Goal: Task Accomplishment & Management: Use online tool/utility

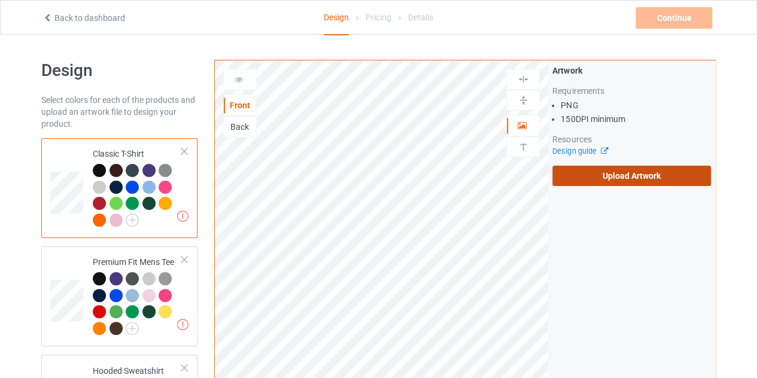
click at [600, 179] on label "Upload Artwork" at bounding box center [631, 176] width 159 height 20
click at [0, 0] on input "Upload Artwork" at bounding box center [0, 0] width 0 height 0
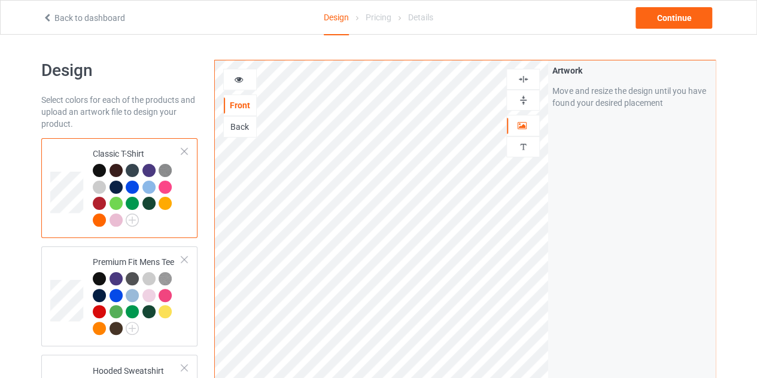
click at [101, 203] on div at bounding box center [99, 203] width 13 height 13
click at [96, 197] on div at bounding box center [99, 203] width 13 height 13
click at [233, 76] on div at bounding box center [240, 80] width 32 height 12
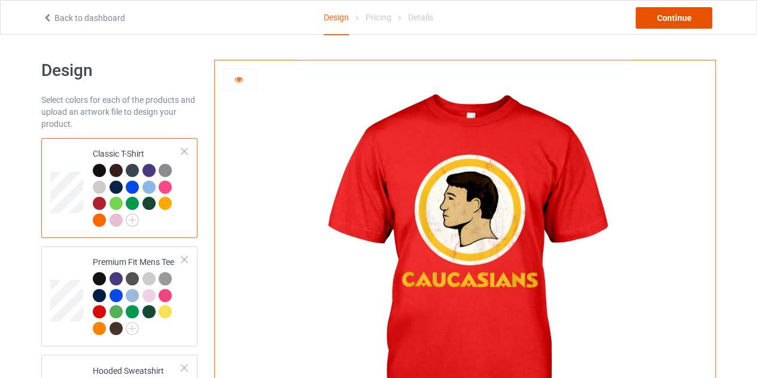
click at [671, 19] on div "Continue" at bounding box center [673, 18] width 77 height 22
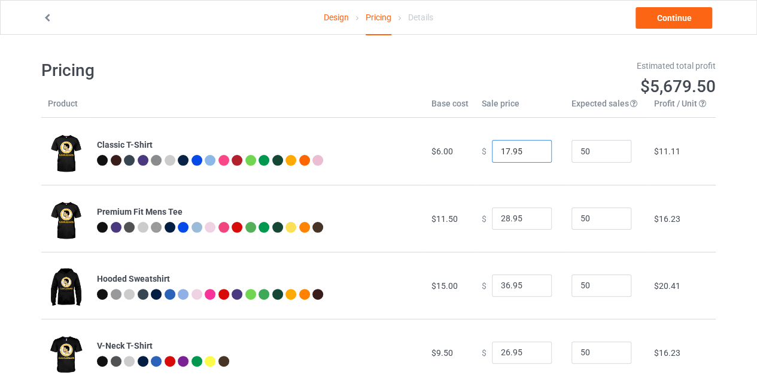
type input "17.95"
click at [529, 155] on input "17.95" at bounding box center [522, 151] width 60 height 23
click at [663, 19] on link "Continue" at bounding box center [673, 18] width 77 height 22
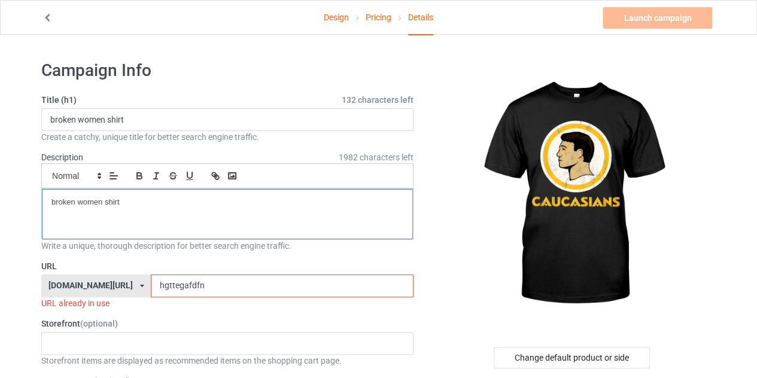
click at [124, 200] on p "broken women shirt" at bounding box center [227, 202] width 352 height 11
click at [129, 204] on p "LIMITED EDITION" at bounding box center [227, 202] width 352 height 11
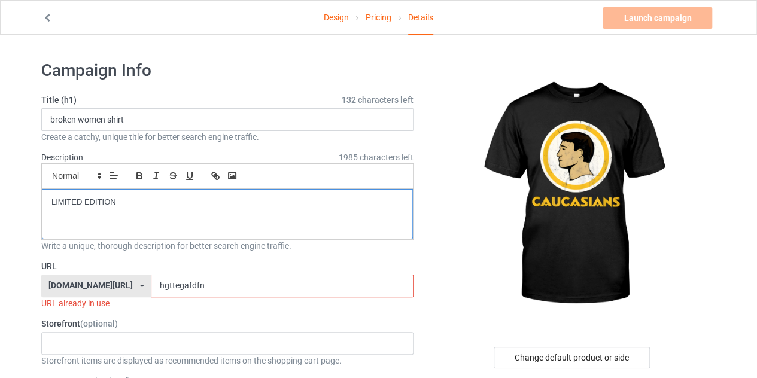
click at [129, 204] on p "LIMITED EDITION" at bounding box center [227, 202] width 352 height 11
copy p "LIMITED EDITION"
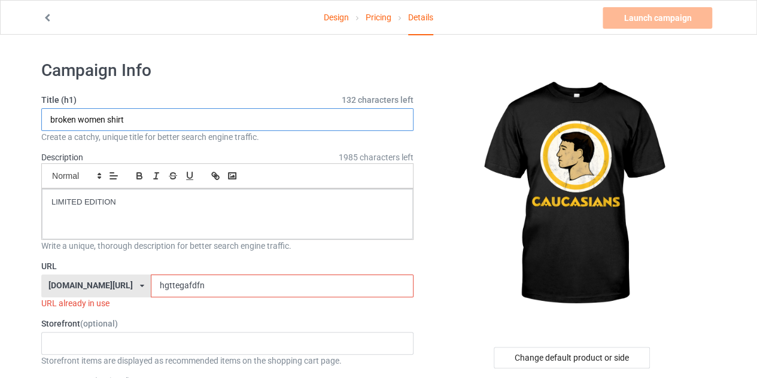
click at [139, 119] on input "broken women shirt" at bounding box center [227, 119] width 372 height 23
paste input "LIMITED EDITION"
type input "LIMITED EDITION"
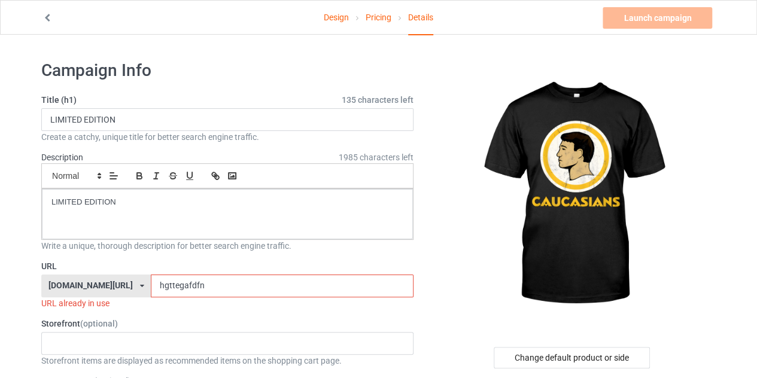
click at [194, 285] on input "hgttegafdfn" at bounding box center [282, 286] width 262 height 23
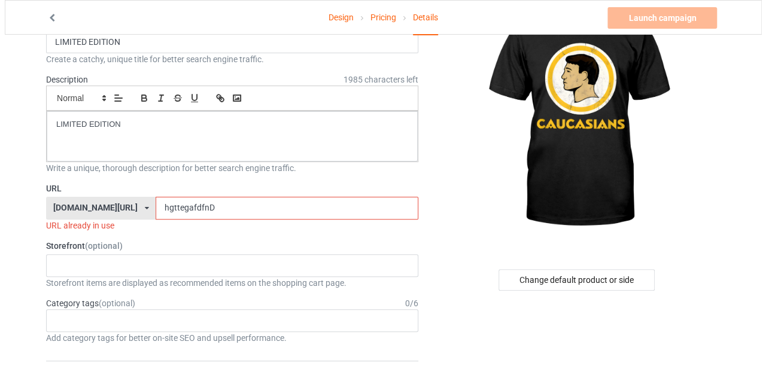
scroll to position [78, 0]
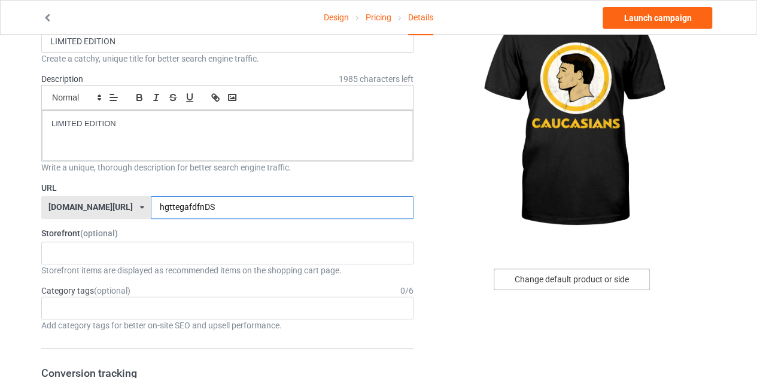
type input "hgttegafdfnDS"
click at [548, 270] on div "Change default product or side" at bounding box center [572, 280] width 156 height 22
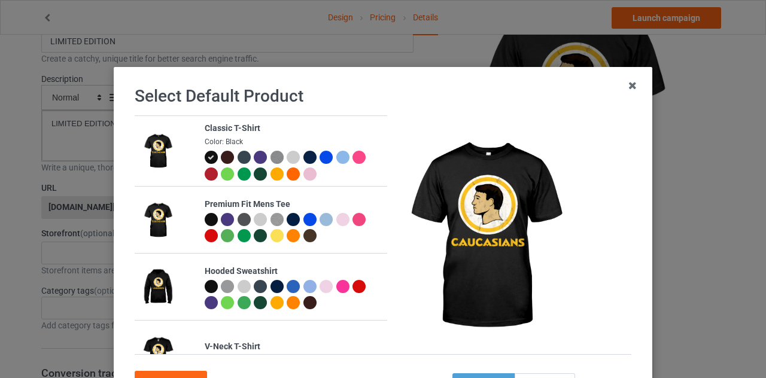
click at [205, 170] on div at bounding box center [211, 174] width 13 height 13
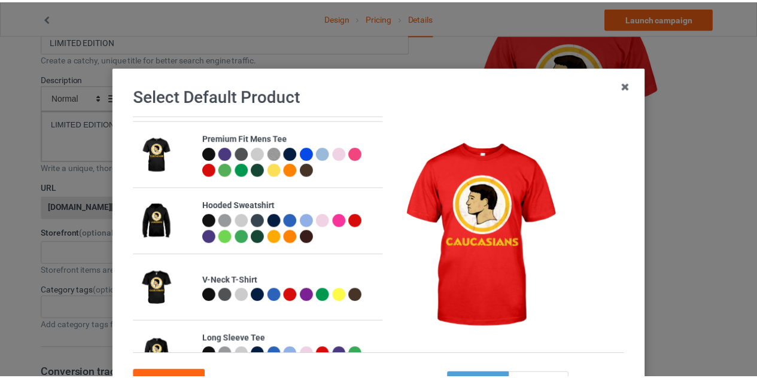
scroll to position [102, 0]
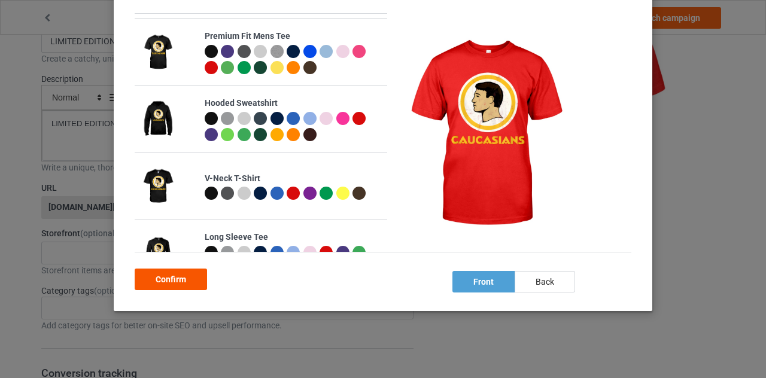
click at [173, 282] on div "Confirm" at bounding box center [171, 280] width 72 height 22
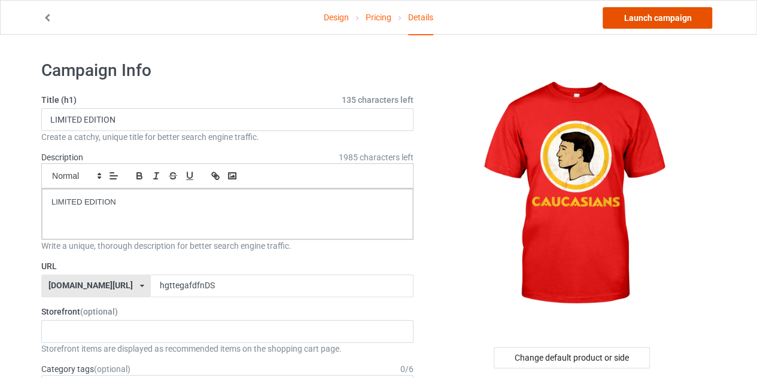
click at [660, 20] on link "Launch campaign" at bounding box center [656, 18] width 109 height 22
